Goal: Information Seeking & Learning: Understand process/instructions

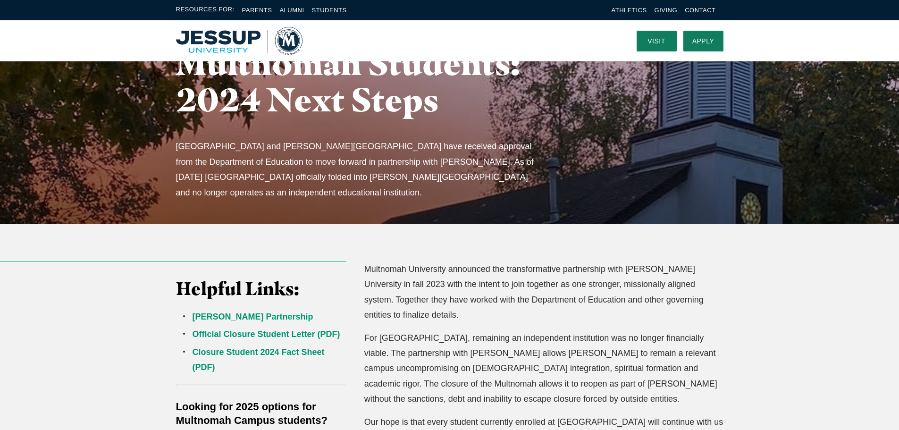
scroll to position [189, 0]
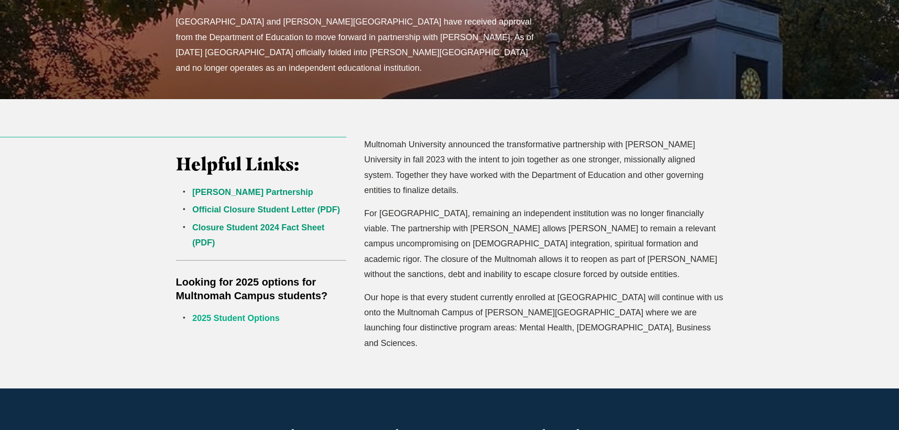
click at [249, 319] on link "2025 Student Options" at bounding box center [236, 317] width 87 height 9
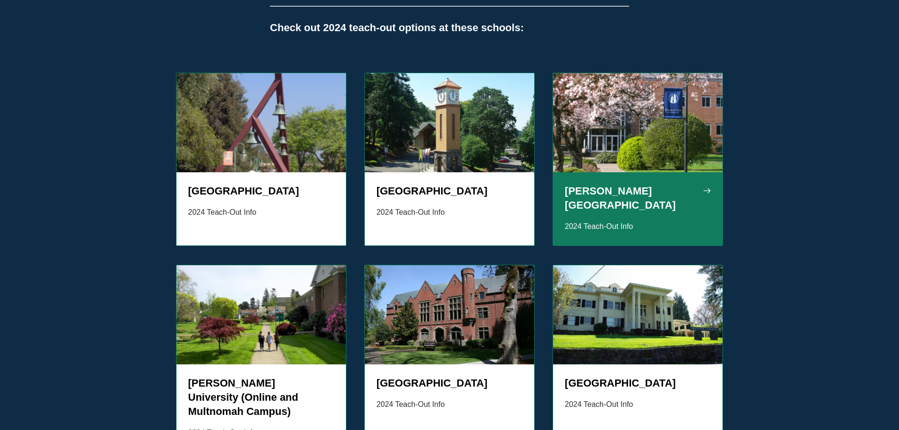
scroll to position [850, 0]
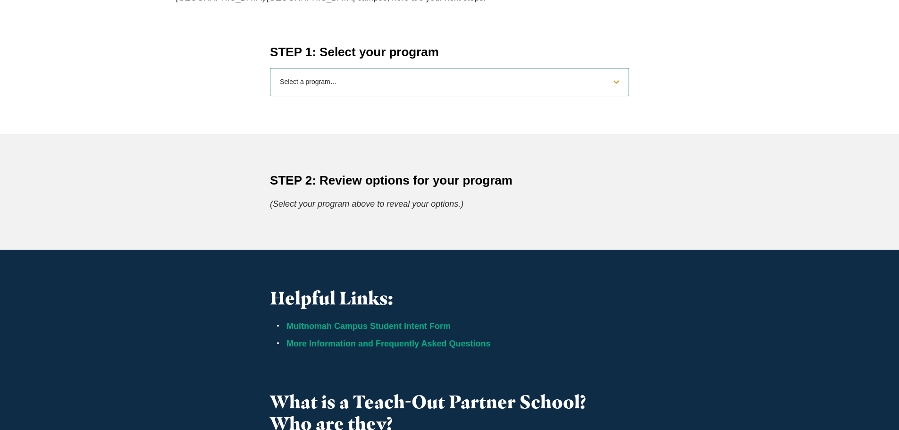
scroll to position [425, 0]
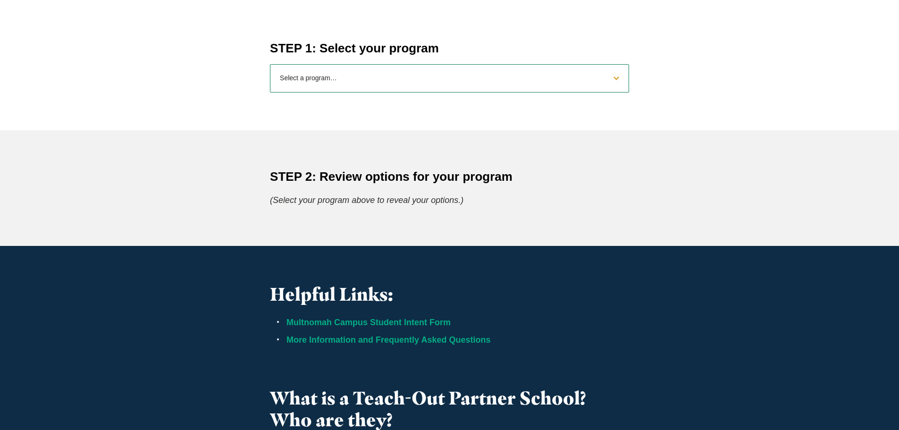
click at [382, 91] on select "Select a program… BS Bible and Theology BS Biology BS Business Administration B…" at bounding box center [449, 78] width 359 height 28
select select "2025bibletheology"
click at [270, 64] on select "Select a program… BS Bible and Theology BS Biology BS Business Administration B…" at bounding box center [449, 78] width 359 height 28
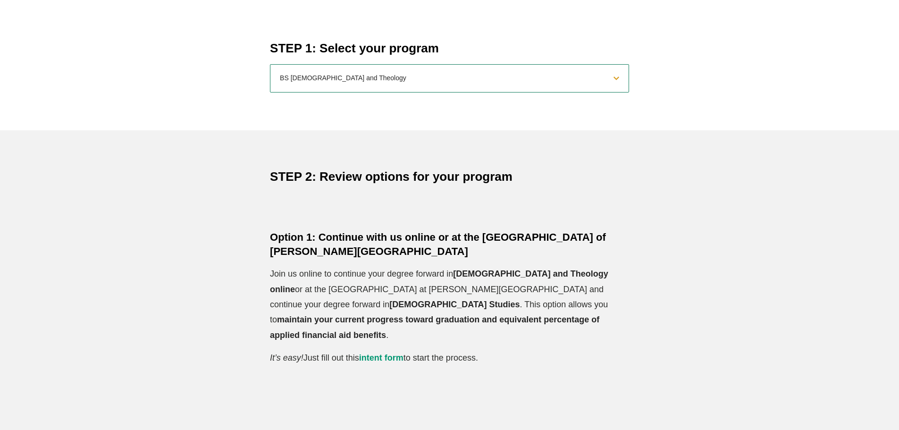
click at [706, 266] on div "Option 1: Continue with us online or at the Rocklin Campus of Jessup University…" at bounding box center [450, 297] width 604 height 135
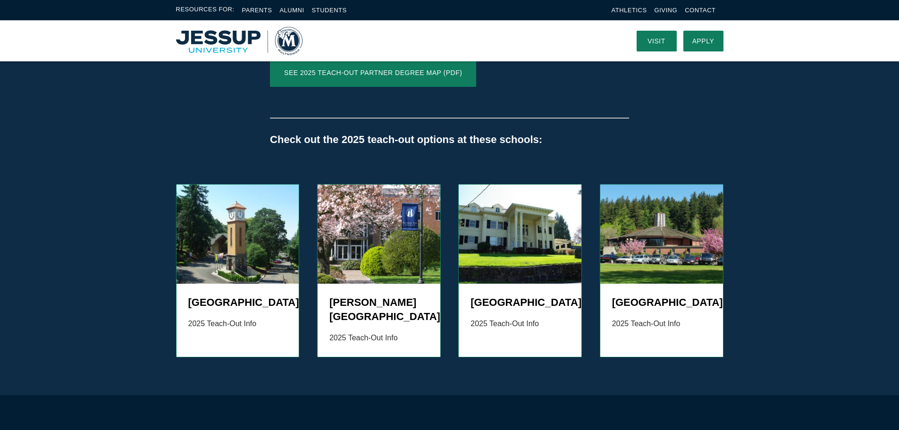
scroll to position [1227, 0]
